Goal: Task Accomplishment & Management: Complete application form

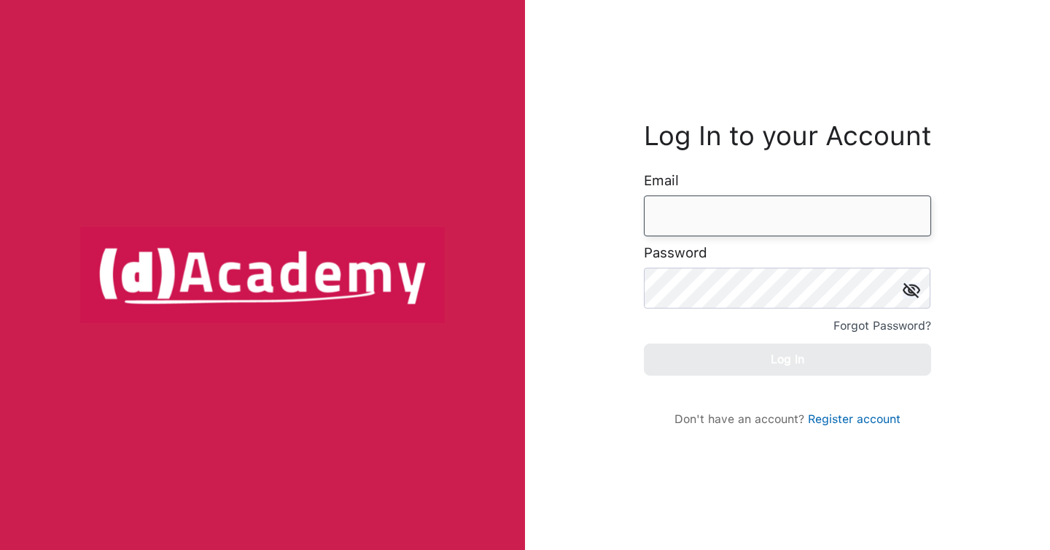
click at [773, 222] on input "email" at bounding box center [787, 215] width 287 height 41
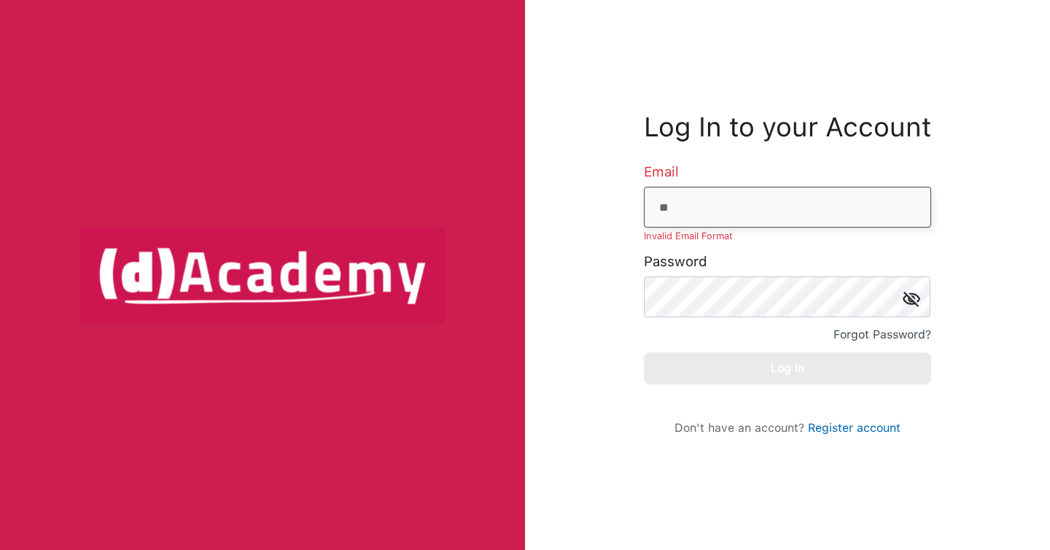
type input "**********"
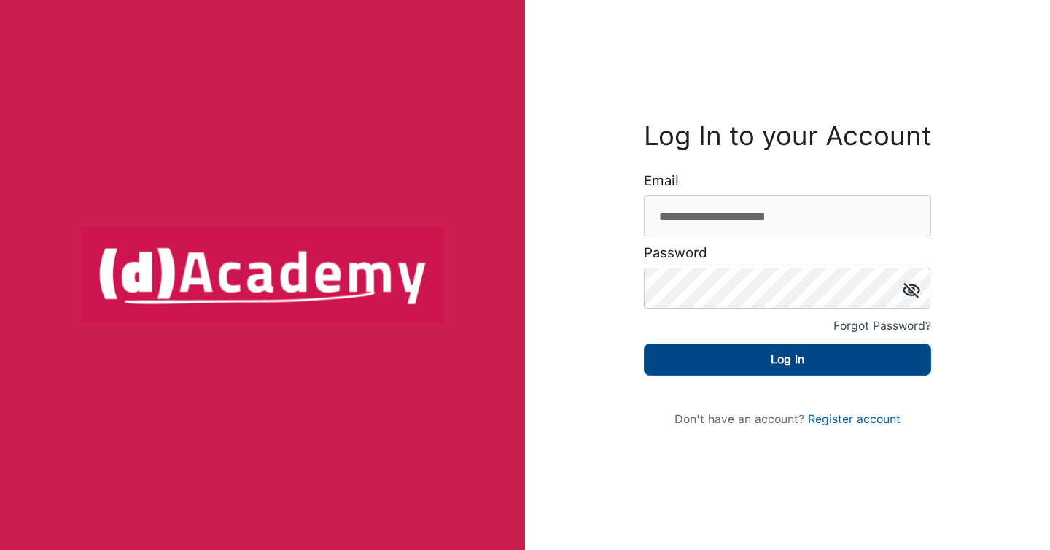
click at [797, 366] on button "Log In" at bounding box center [787, 359] width 287 height 32
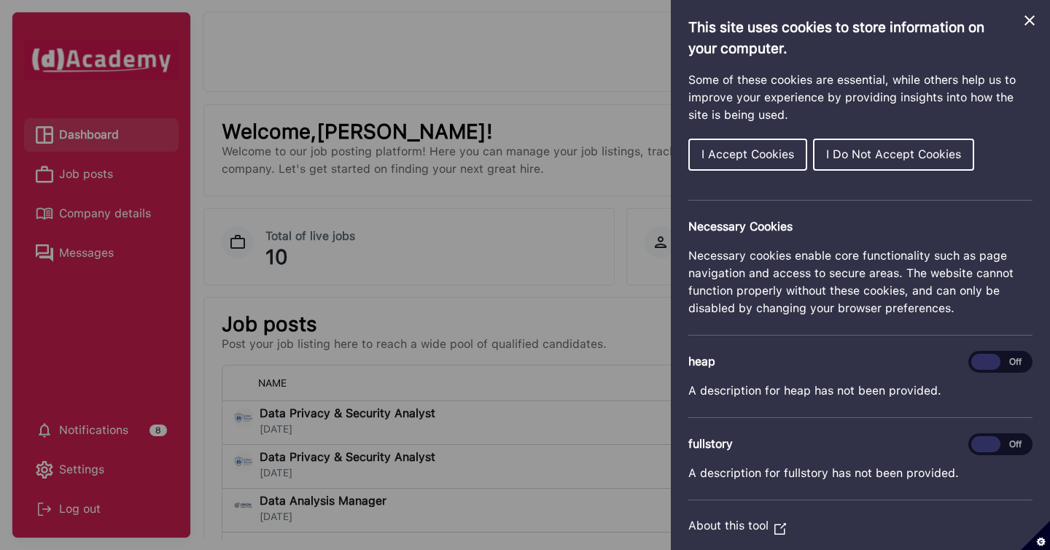
click at [738, 150] on span "I Accept Cookies" at bounding box center [747, 154] width 93 height 14
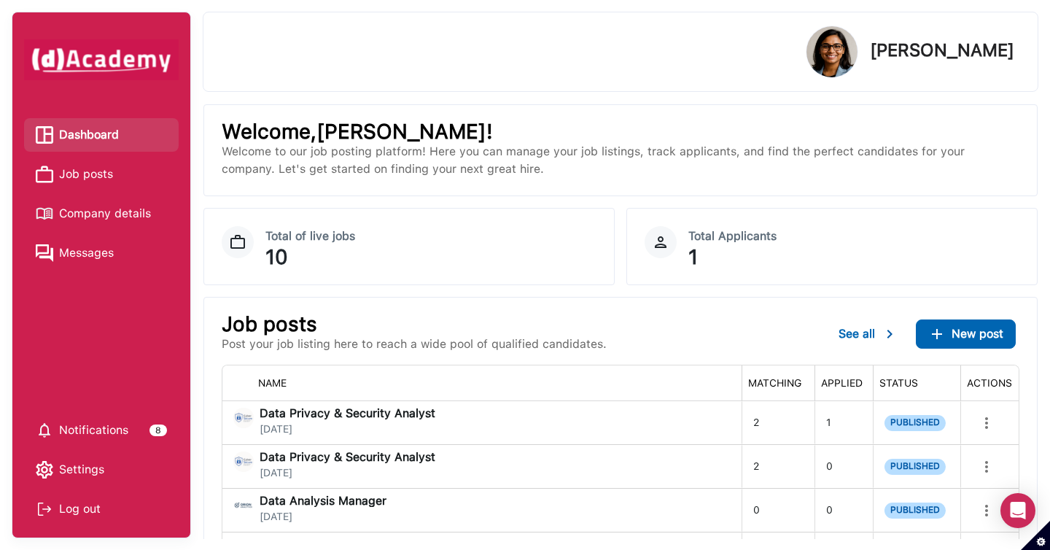
click at [81, 183] on span "Job posts" at bounding box center [86, 174] width 54 height 22
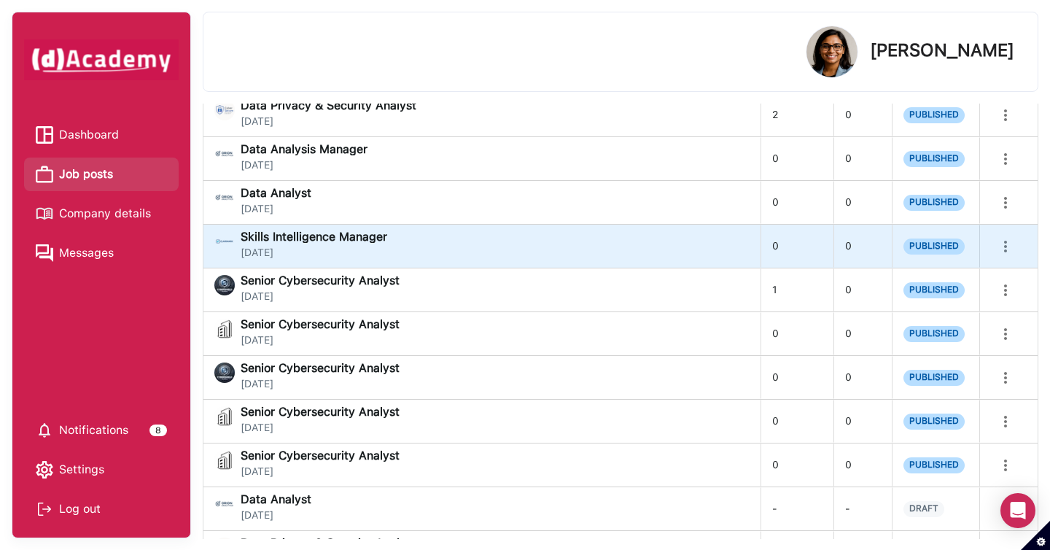
scroll to position [257, 0]
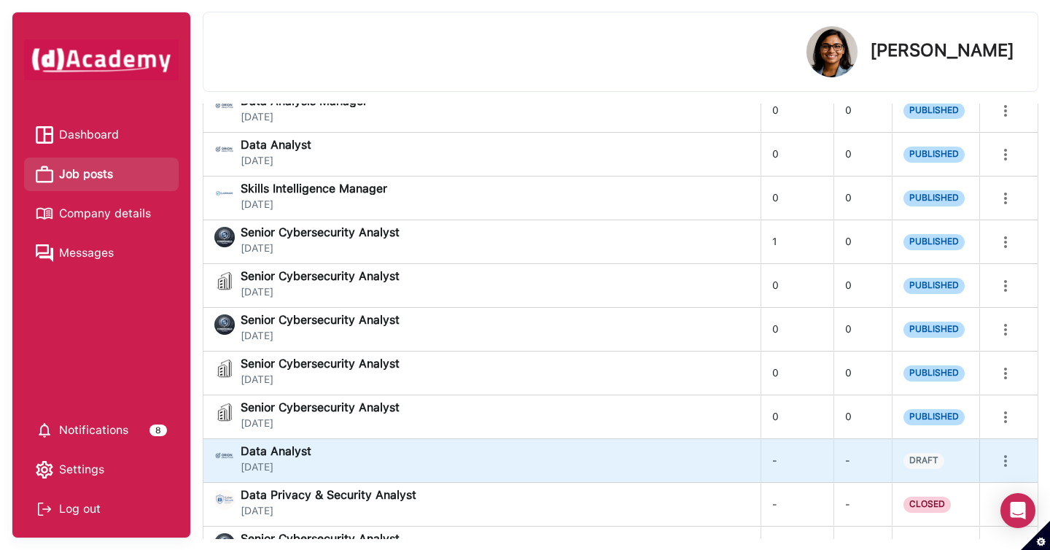
click at [1004, 454] on icon "more" at bounding box center [1004, 460] width 17 height 17
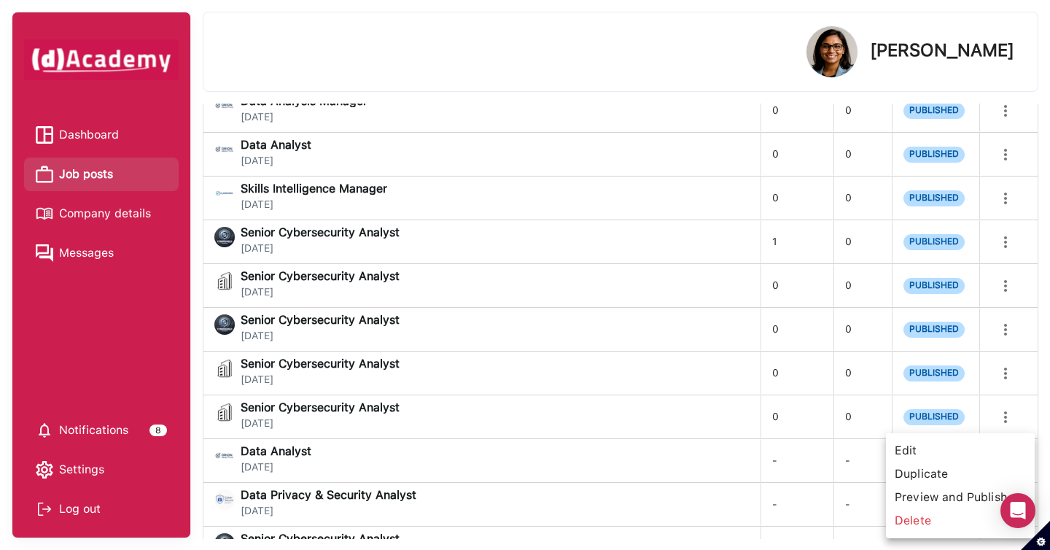
click at [956, 459] on span "Edit" at bounding box center [959, 450] width 137 height 23
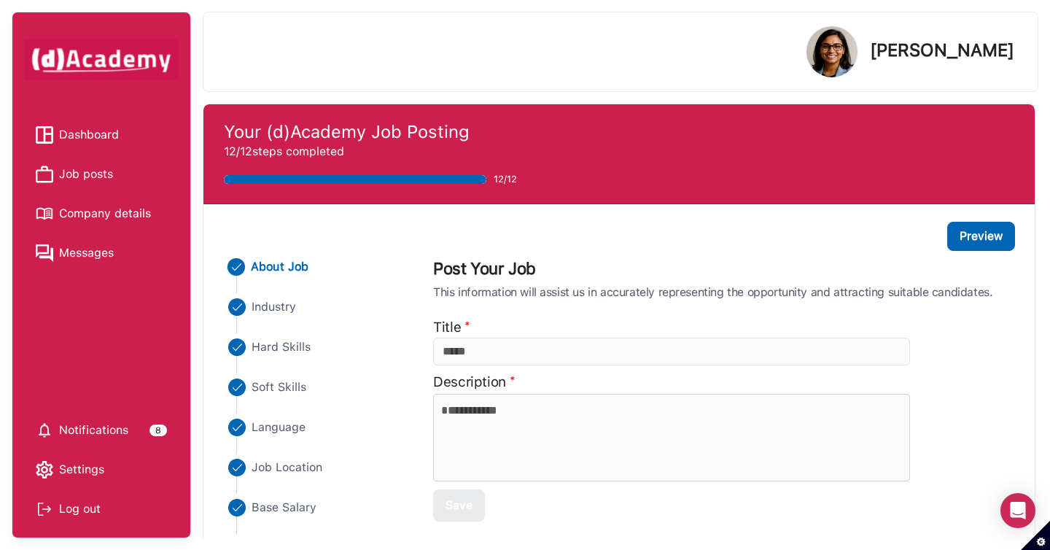
type input "**********"
type textarea "**********"
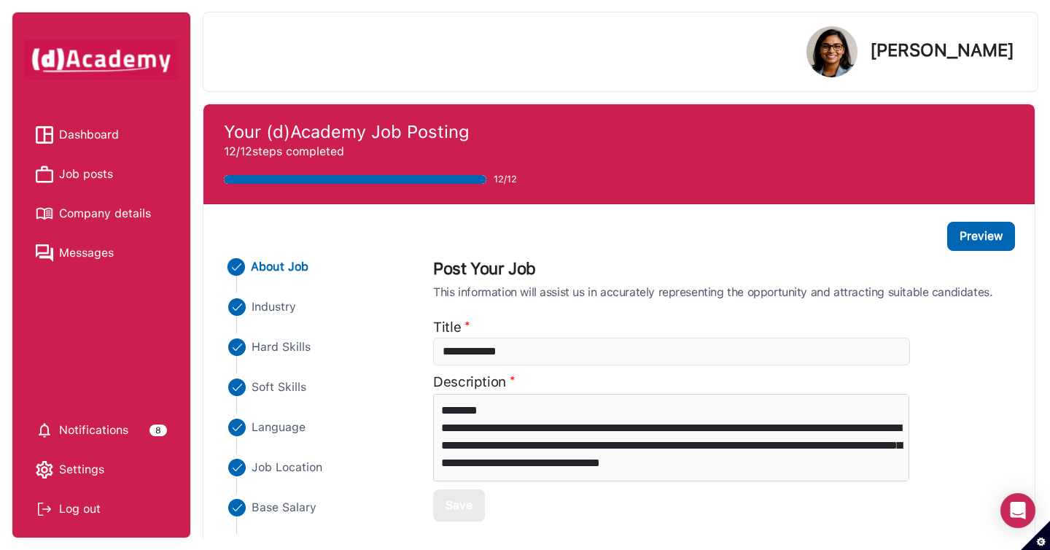
click at [286, 348] on span "Hard Skills" at bounding box center [280, 346] width 59 height 17
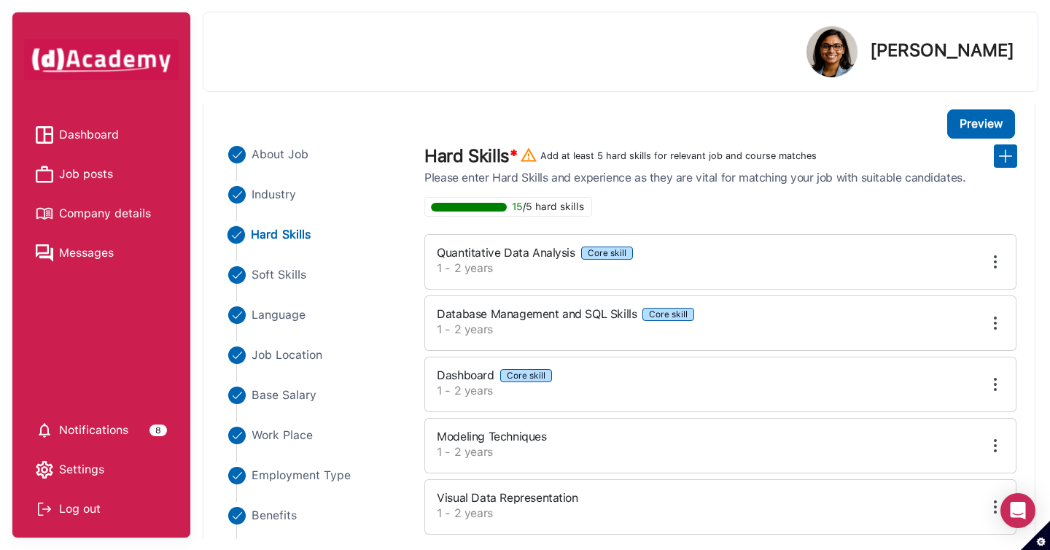
scroll to position [144, 0]
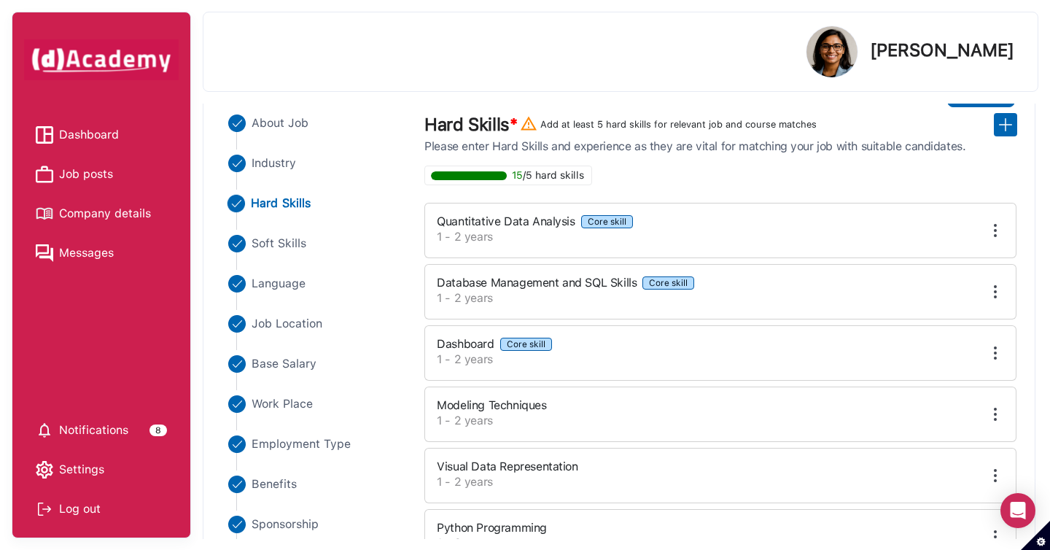
click at [988, 227] on img at bounding box center [994, 230] width 17 height 17
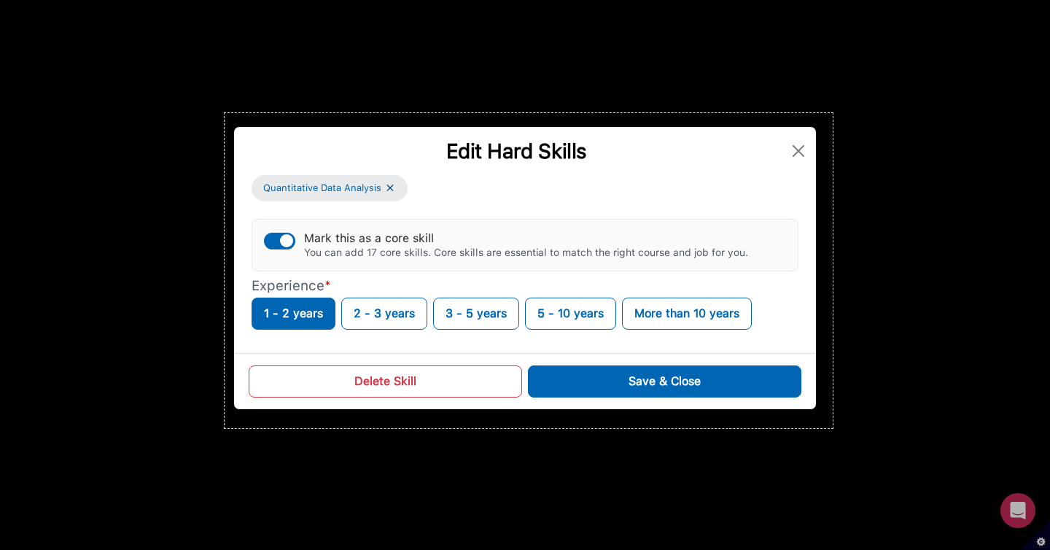
drag, startPoint x: 224, startPoint y: 113, endPoint x: 832, endPoint y: 428, distance: 684.6
click at [832, 428] on div "834 X 432" at bounding box center [525, 275] width 1050 height 550
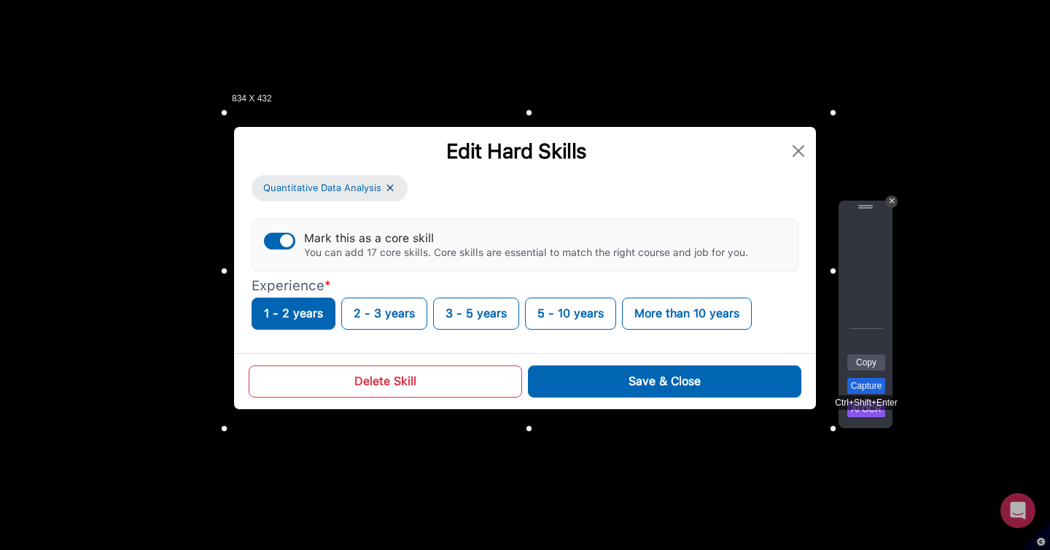
click at [867, 387] on link "Capture" at bounding box center [866, 386] width 38 height 16
